Goal: Task Accomplishment & Management: Manage account settings

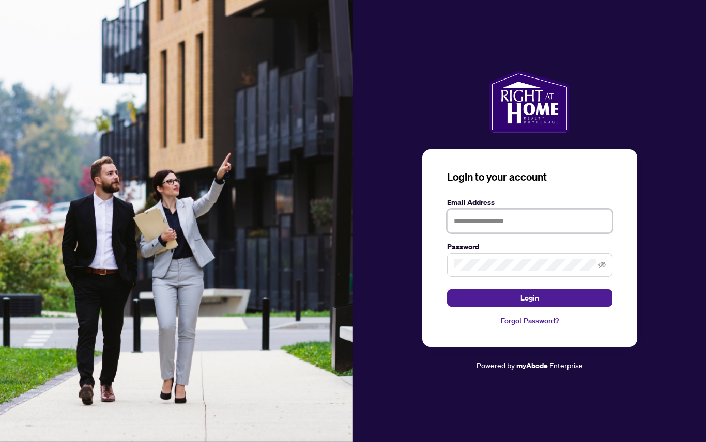
click at [504, 233] on input "text" at bounding box center [529, 221] width 165 height 24
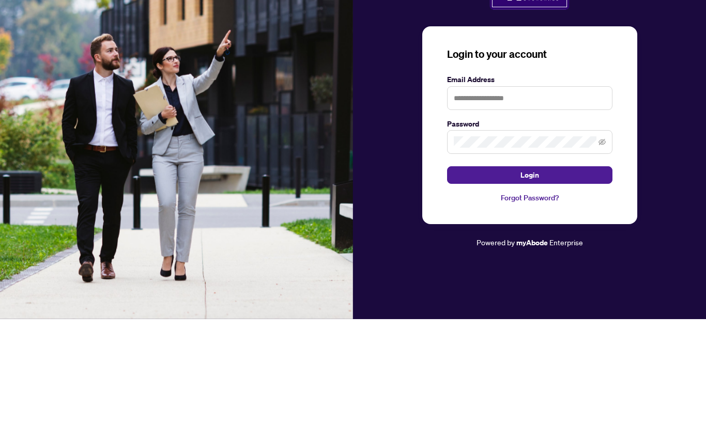
scroll to position [56, 0]
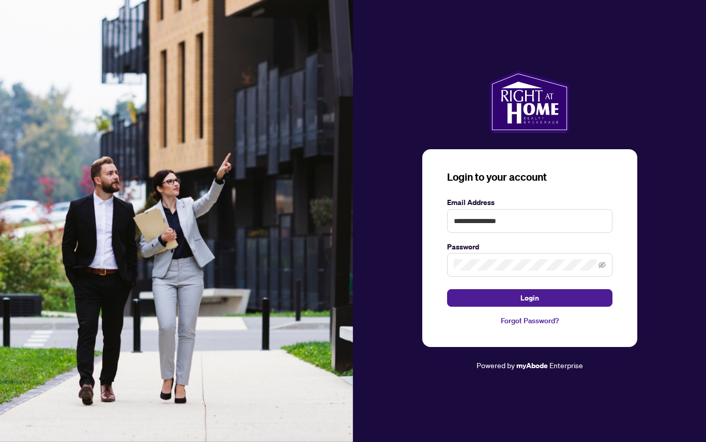
type input "**********"
click at [529, 289] on button "Login" at bounding box center [529, 298] width 165 height 18
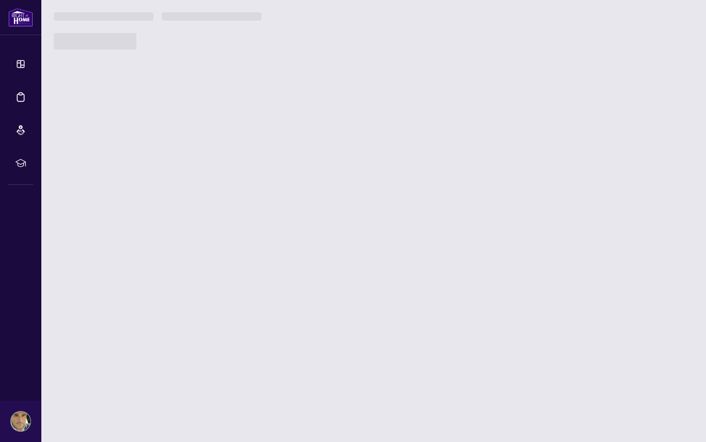
scroll to position [34, 0]
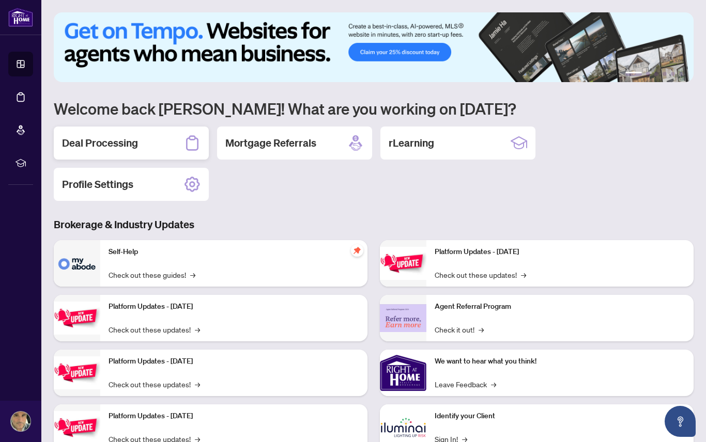
click at [121, 136] on h2 "Deal Processing" at bounding box center [100, 143] width 76 height 14
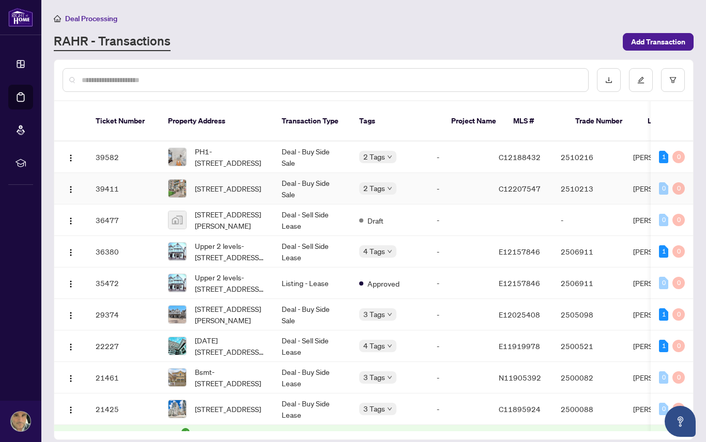
click at [204, 183] on span "209-260 Merton St, Toronto, Ontario M4S 3G2, Canada" at bounding box center [228, 188] width 66 height 11
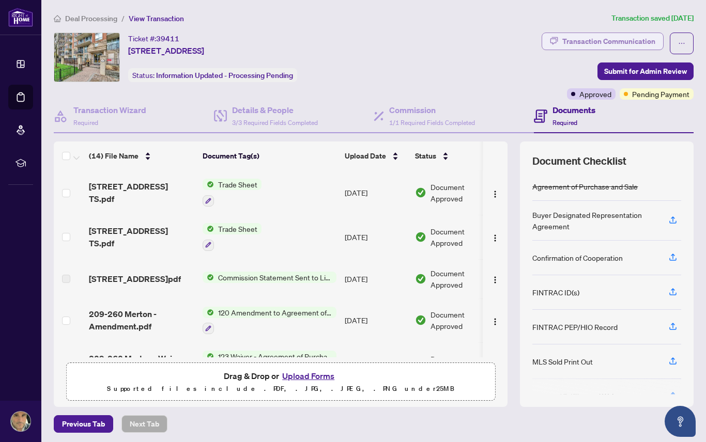
click at [607, 42] on div "Transaction Communication" at bounding box center [608, 41] width 93 height 17
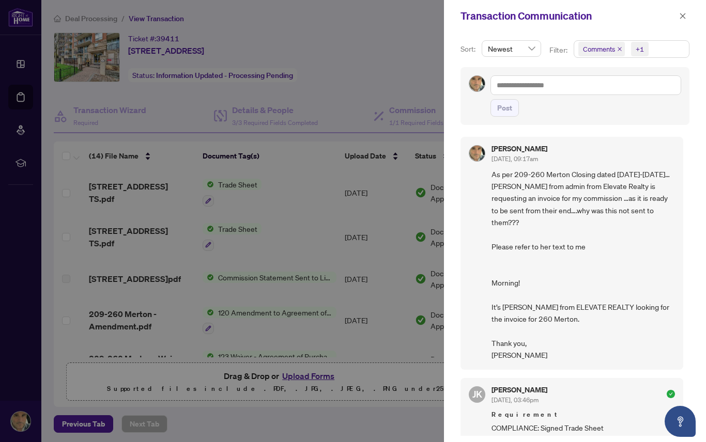
scroll to position [132, 0]
click at [140, 419] on div at bounding box center [353, 221] width 706 height 442
